Goal: Transaction & Acquisition: Purchase product/service

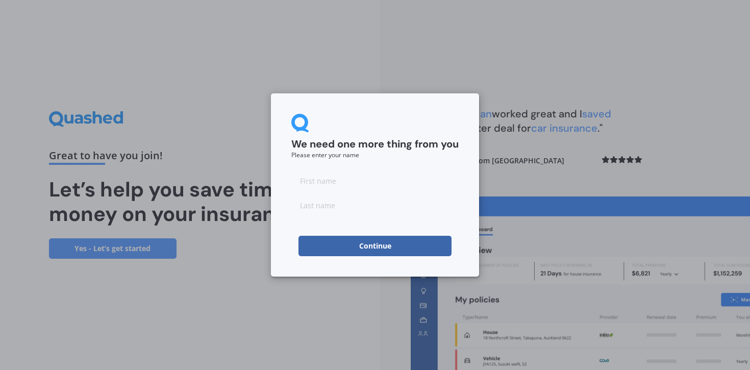
click at [350, 184] on input at bounding box center [374, 180] width 167 height 20
click at [332, 178] on input "Juli" at bounding box center [374, 180] width 167 height 20
type input "[PERSON_NAME]"
click at [329, 198] on input at bounding box center [374, 205] width 167 height 20
type input "Stone"
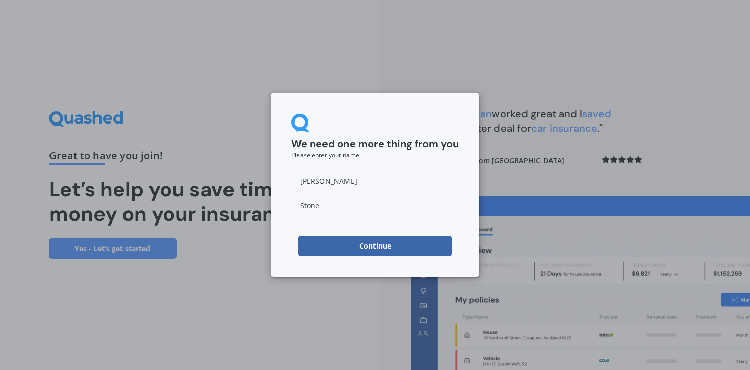
click at [379, 238] on button "Continue" at bounding box center [375, 246] width 153 height 20
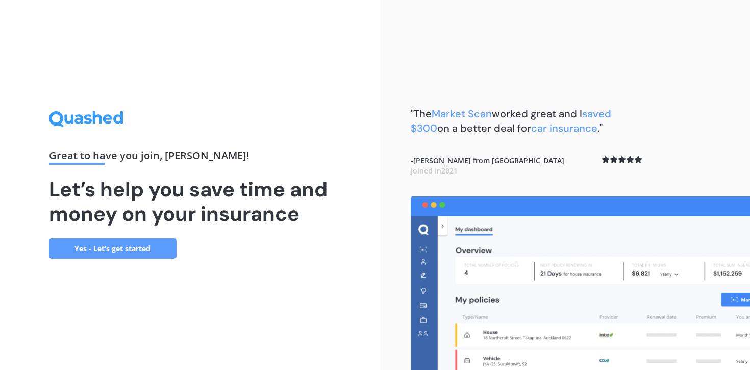
click at [94, 245] on link "Yes - Let’s get started" at bounding box center [113, 248] width 128 height 20
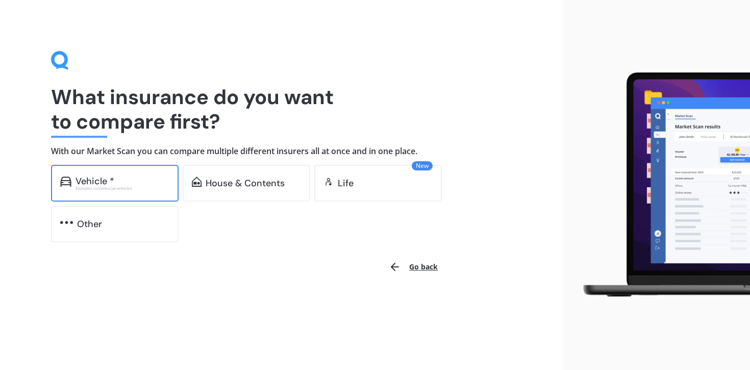
click at [96, 190] on div "Excludes commercial vehicles" at bounding box center [123, 188] width 94 height 4
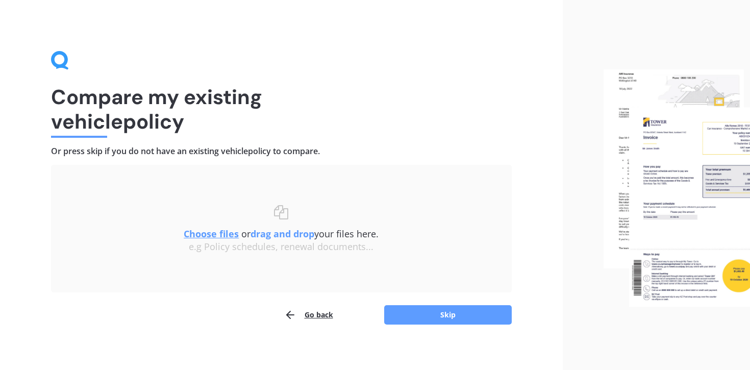
scroll to position [6, 0]
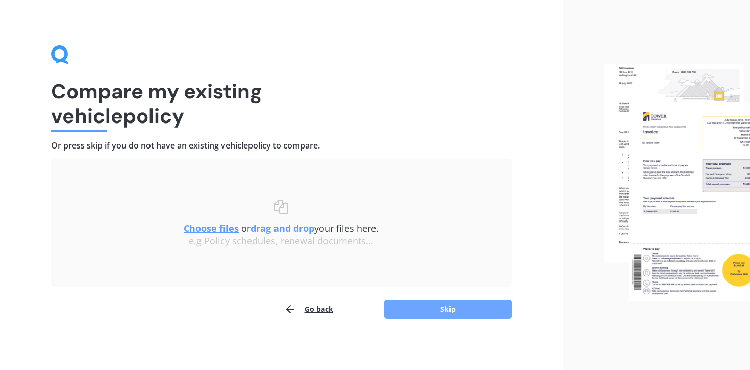
click at [441, 309] on button "Skip" at bounding box center [448, 309] width 128 height 19
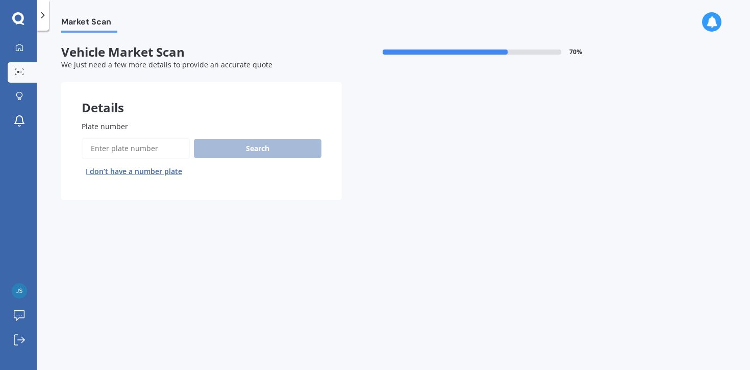
click at [123, 153] on input "Plate number" at bounding box center [136, 148] width 108 height 21
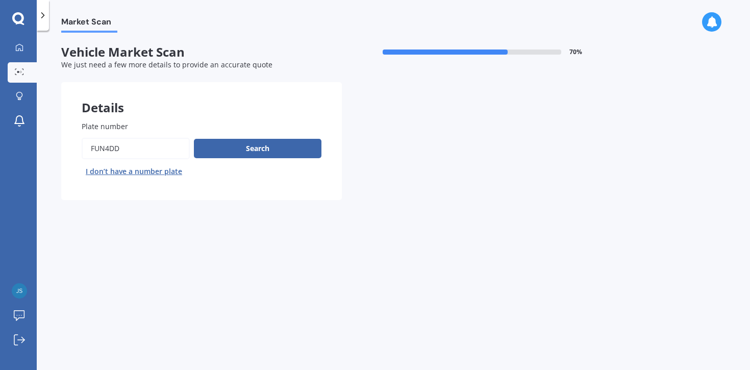
type input "Fun4dd"
click at [227, 161] on div "Search I don’t have a number plate" at bounding box center [202, 159] width 240 height 42
click at [222, 152] on button "Search" at bounding box center [258, 148] width 128 height 19
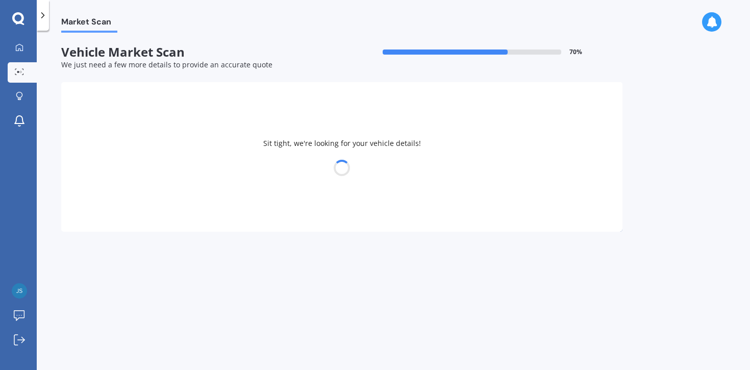
select select "HONDA"
select select "JAZZ"
